Goal: Information Seeking & Learning: Check status

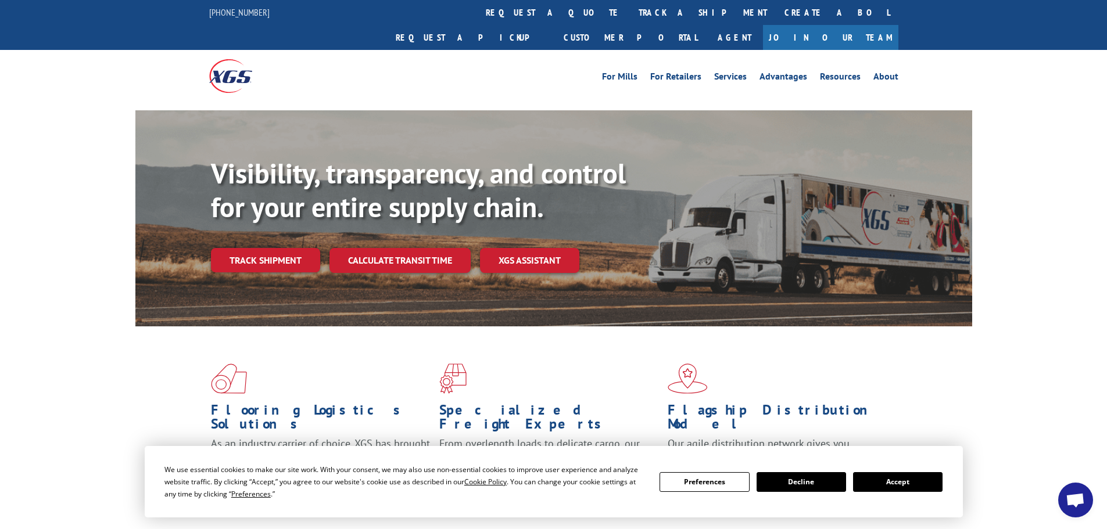
click at [284, 222] on div "Visibility, transparency, and control for your entire supply chain. Track shipm…" at bounding box center [591, 238] width 761 height 162
click at [284, 248] on link "Track shipment" at bounding box center [265, 260] width 109 height 24
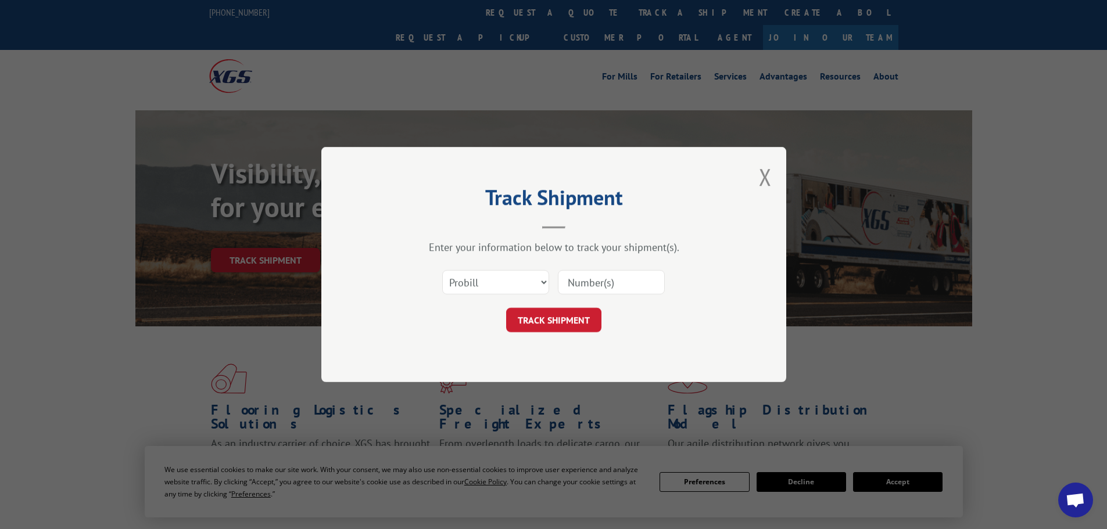
click at [600, 280] on input at bounding box center [611, 282] width 107 height 24
paste input "89449931"
type input "89449931"
click at [568, 321] on button "TRACK SHIPMENT" at bounding box center [553, 320] width 95 height 24
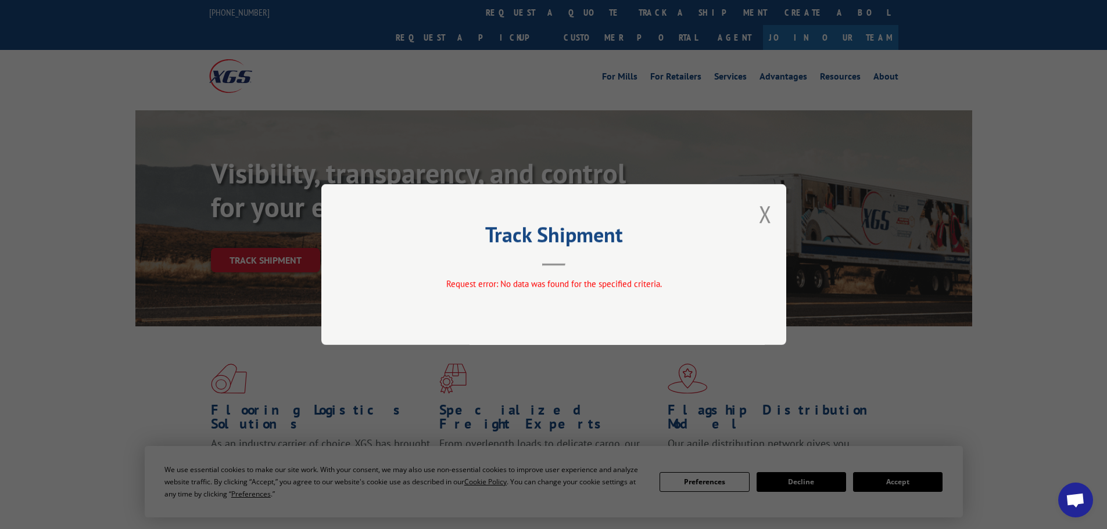
click at [771, 209] on button "Close modal" at bounding box center [765, 214] width 13 height 31
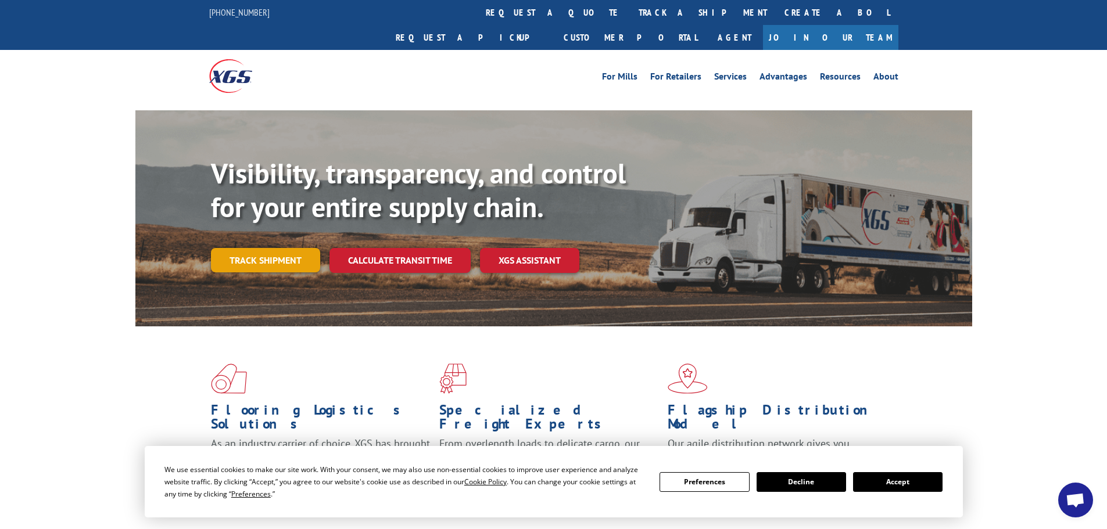
click at [299, 248] on link "Track shipment" at bounding box center [265, 260] width 109 height 24
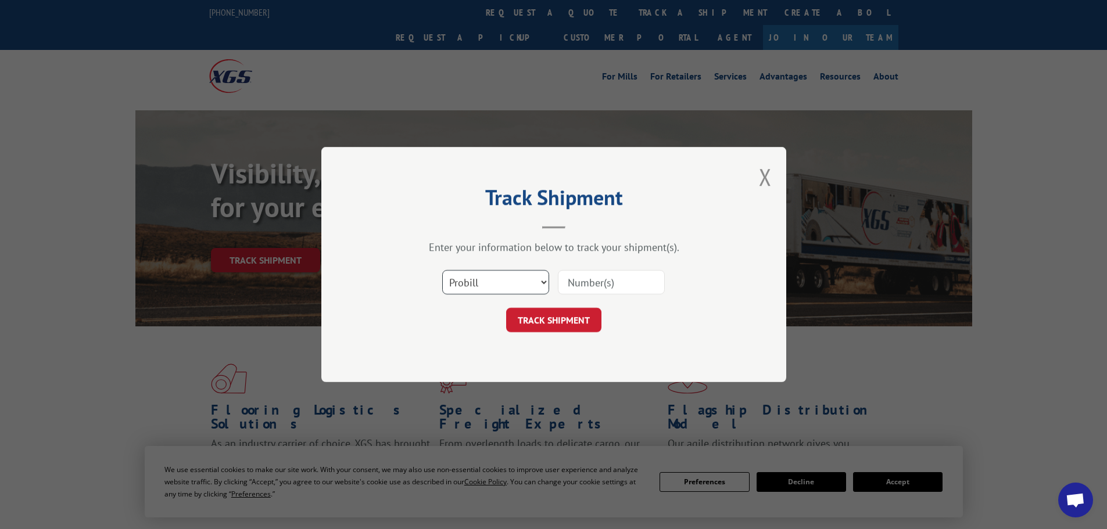
drag, startPoint x: 479, startPoint y: 278, endPoint x: 483, endPoint y: 284, distance: 7.4
click at [479, 278] on select "Select category... Probill BOL PO" at bounding box center [495, 282] width 107 height 24
select select "bol"
click at [442, 270] on select "Select category... Probill BOL PO" at bounding box center [495, 282] width 107 height 24
click at [590, 302] on form "Select category... Probill BOL PO TRACK SHIPMENT" at bounding box center [553, 297] width 349 height 69
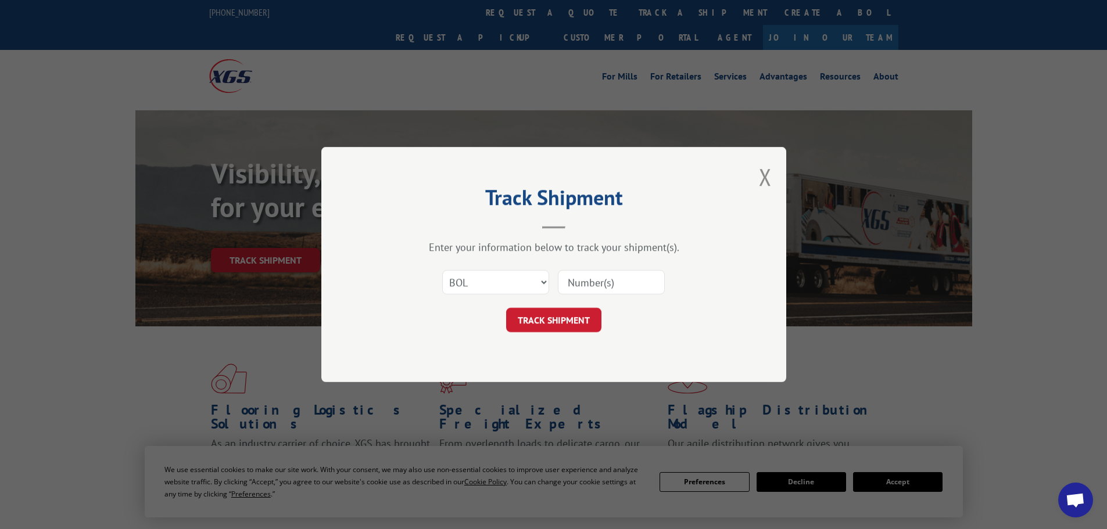
click at [607, 261] on div "Enter your information below to track your shipment(s). Select category... Prob…" at bounding box center [553, 287] width 349 height 92
click at [607, 284] on input at bounding box center [611, 282] width 107 height 24
paste input "89449931"
drag, startPoint x: 649, startPoint y: 294, endPoint x: 509, endPoint y: 280, distance: 140.2
click at [509, 280] on div "Select category... Probill BOL PO 89449931" at bounding box center [553, 282] width 349 height 38
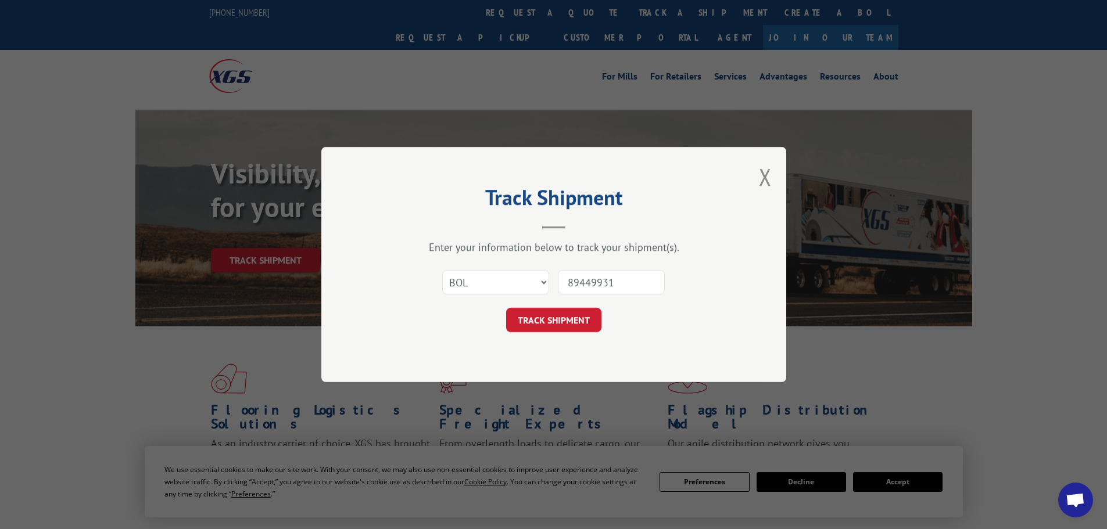
paste input "1533999"
type input "15339991"
click button "TRACK SHIPMENT" at bounding box center [553, 320] width 95 height 24
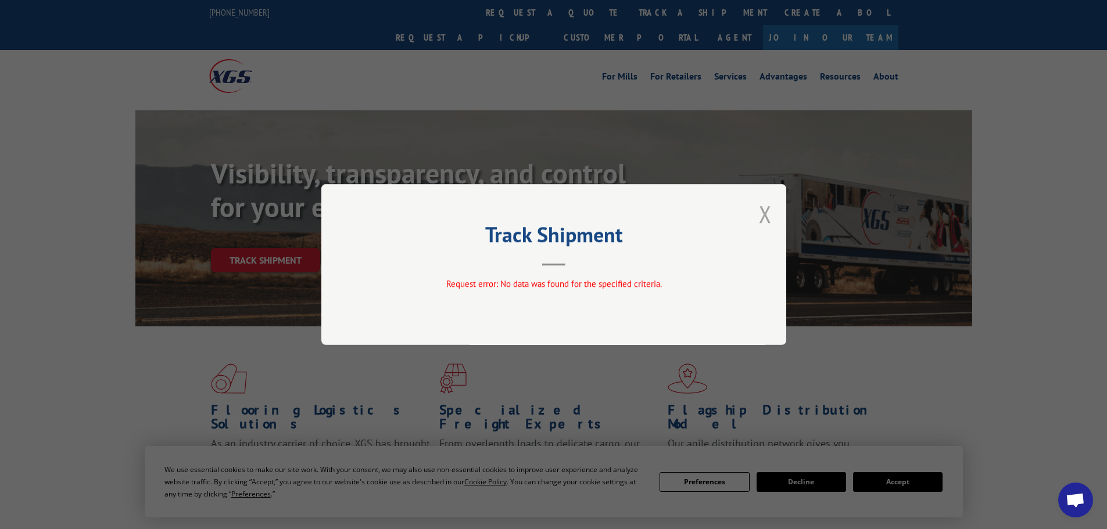
click at [761, 213] on button "Close modal" at bounding box center [765, 214] width 13 height 31
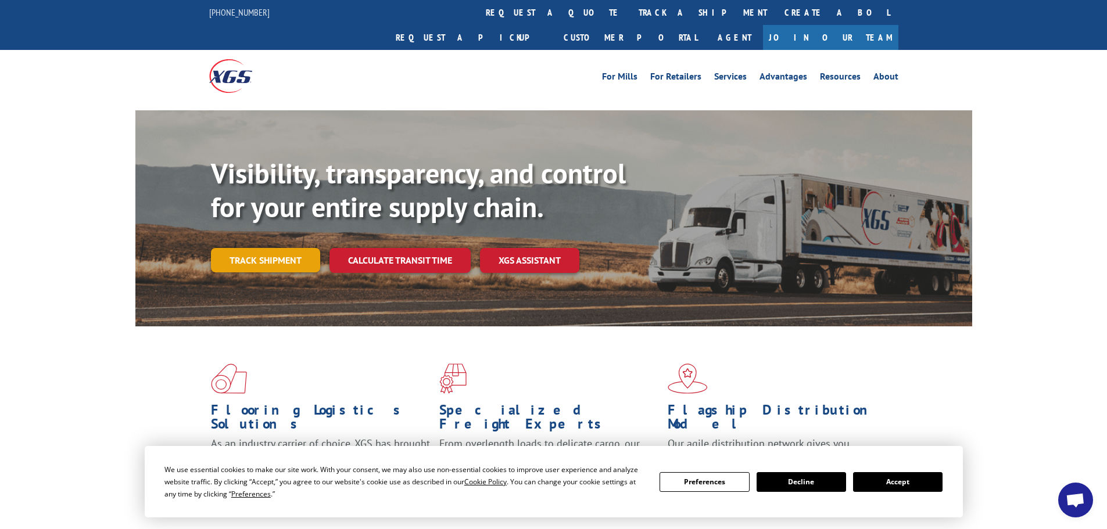
click at [301, 248] on link "Track shipment" at bounding box center [265, 260] width 109 height 24
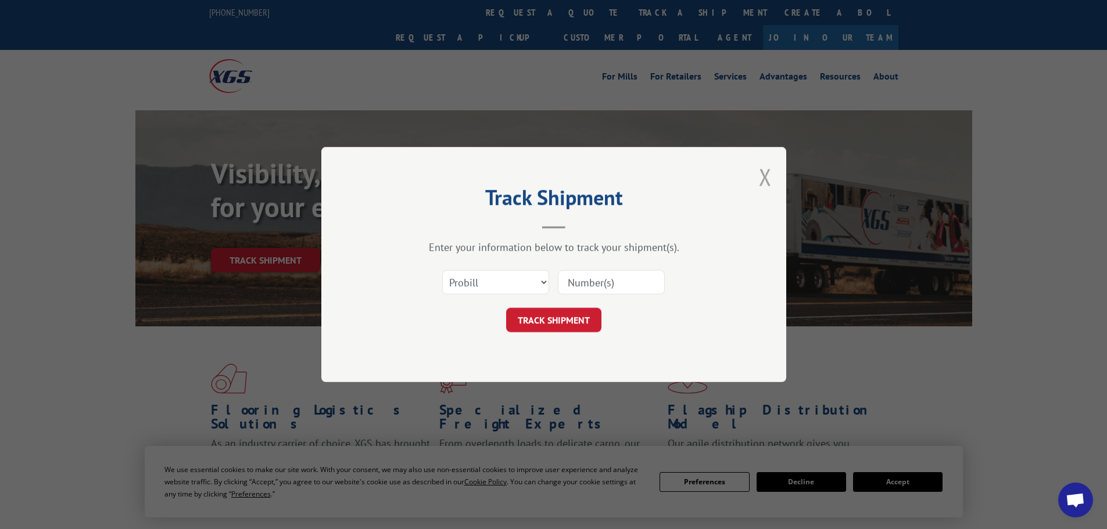
click at [760, 181] on button "Close modal" at bounding box center [765, 177] width 13 height 31
